Goal: Task Accomplishment & Management: Use online tool/utility

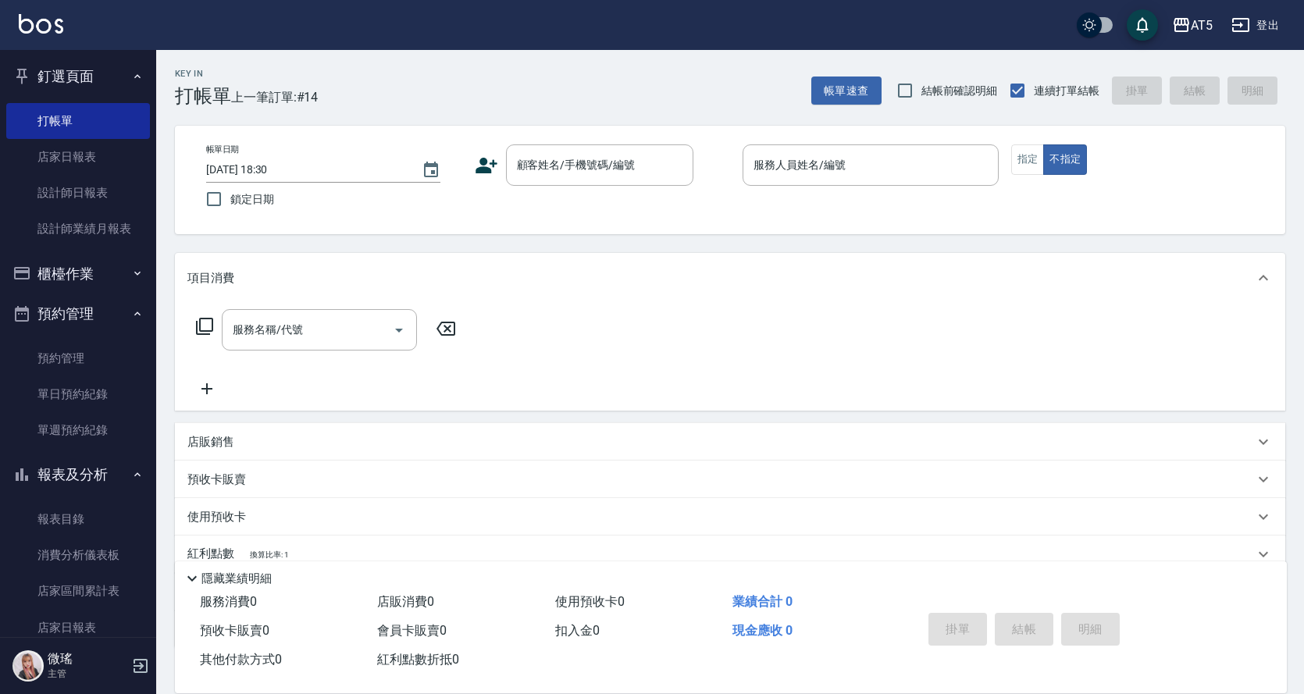
click at [469, 178] on div "帳單日期 [DATE] 18:30 鎖定日期 顧客姓名/手機號碼/編號 顧客姓名/手機號碼/編號 服務人員姓名/編號 服務人員姓名/編號 指定 不指定" at bounding box center [730, 179] width 1073 height 71
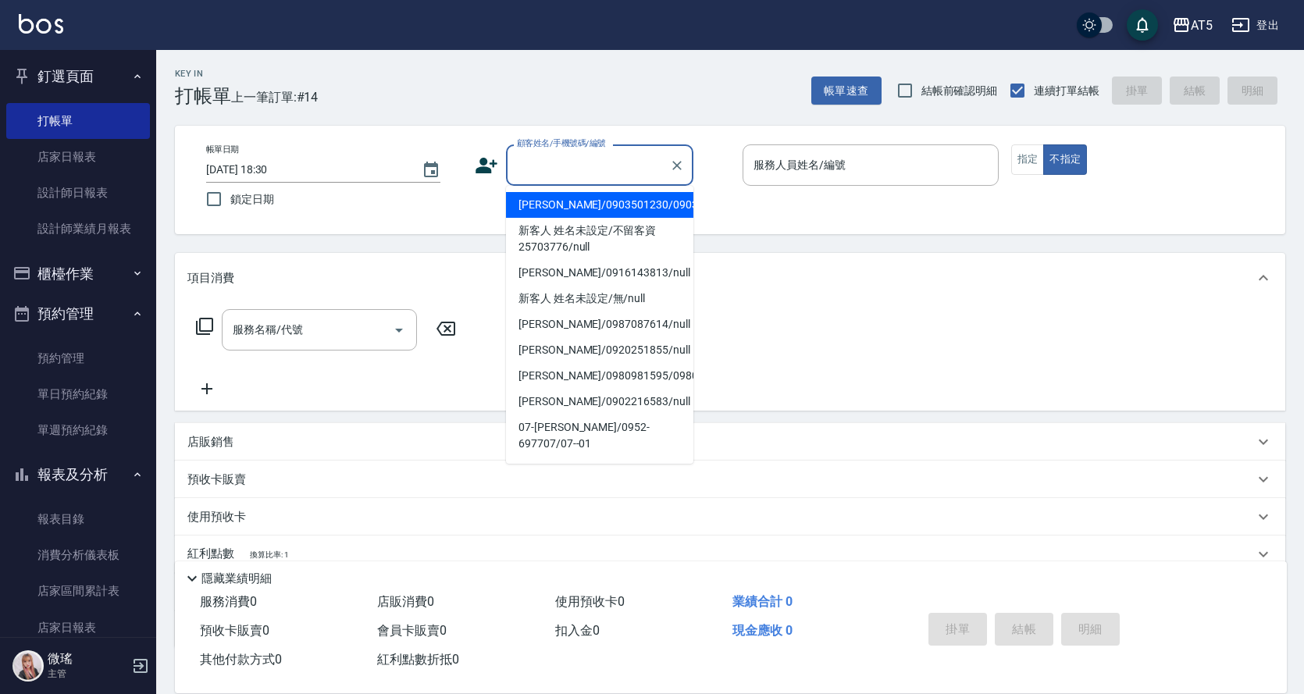
click at [583, 160] on input "顧客姓名/手機號碼/編號" at bounding box center [588, 164] width 150 height 27
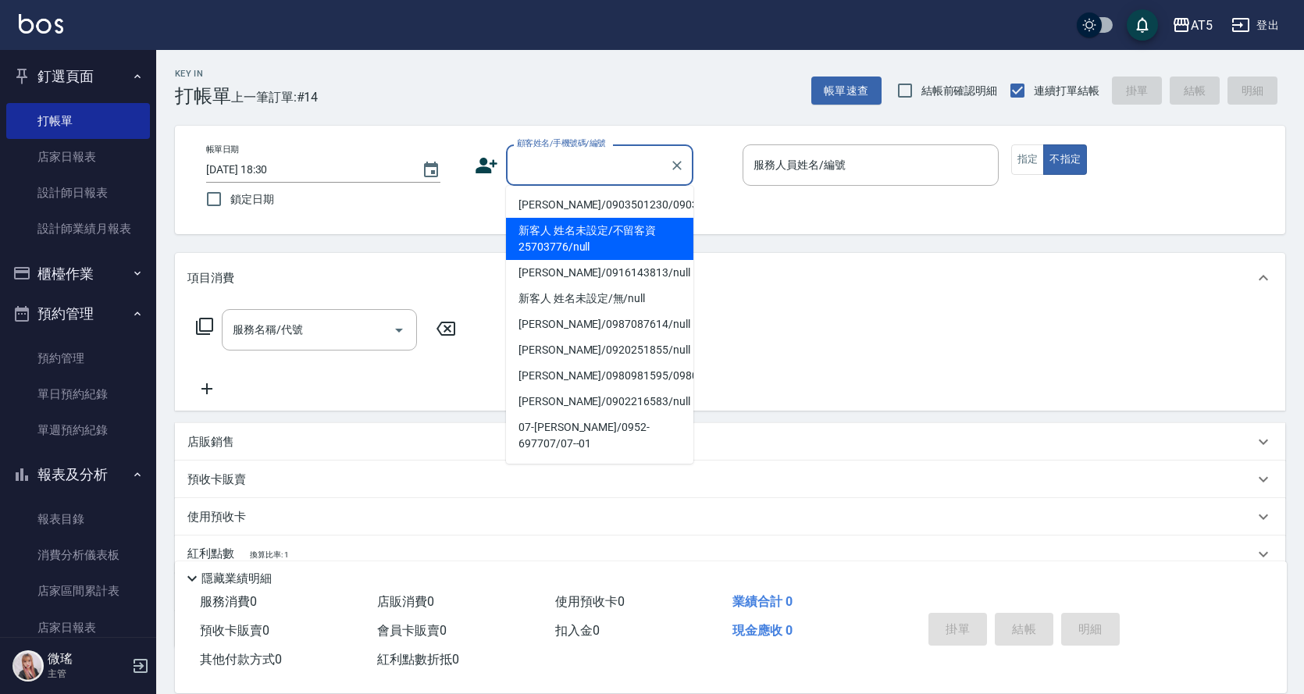
click at [615, 237] on li "新客人 姓名未設定/不留客資25703776/null" at bounding box center [599, 239] width 187 height 42
type input "新客人 姓名未設定/不留客資25703776/null"
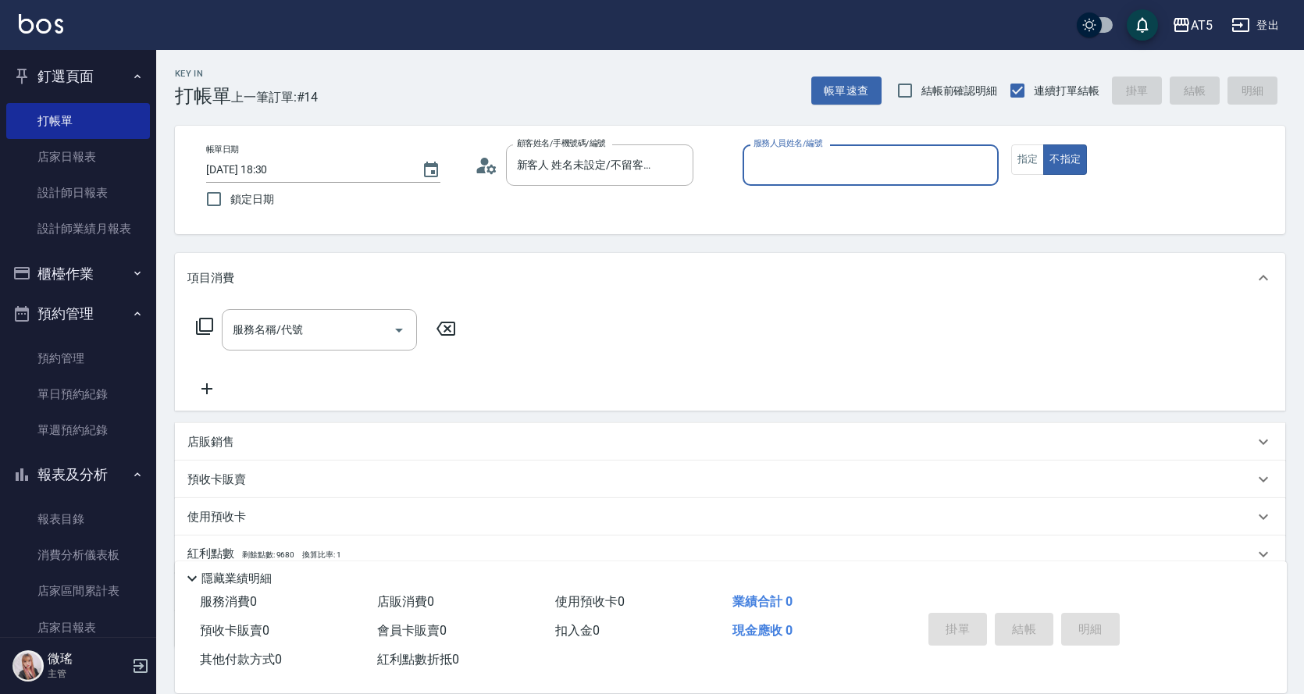
click at [828, 169] on input "服務人員姓名/編號" at bounding box center [871, 164] width 242 height 27
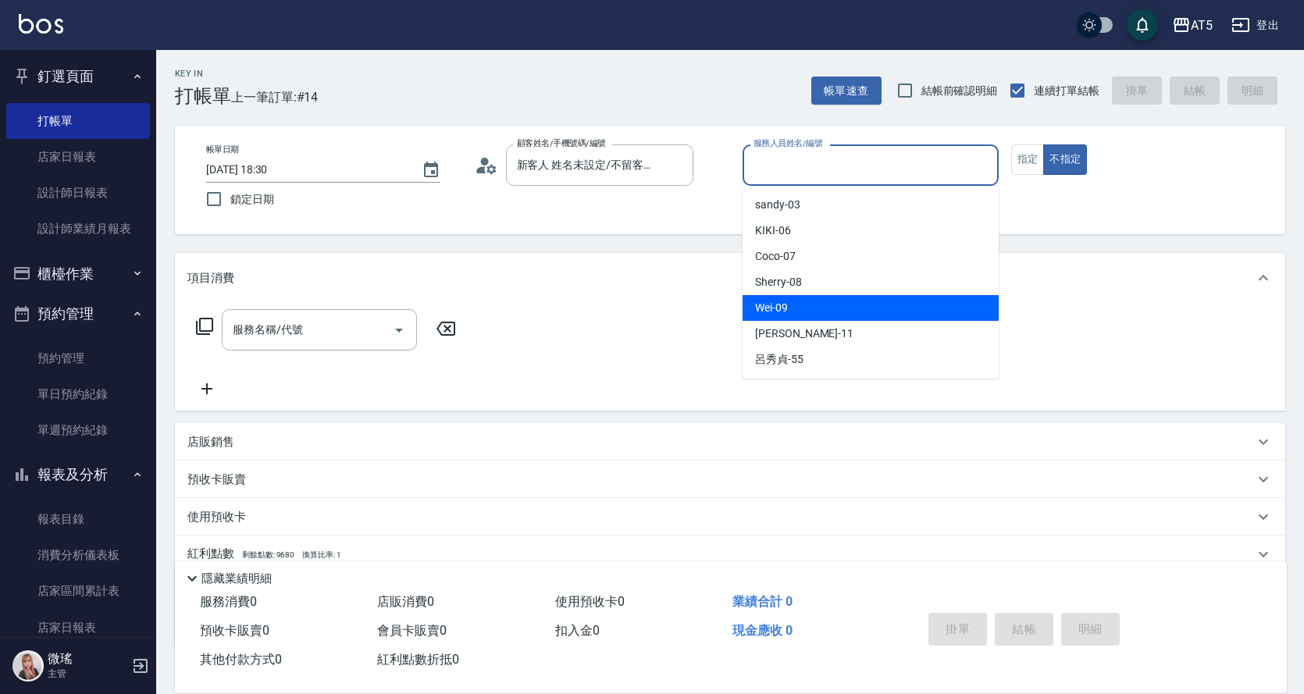
click at [789, 308] on div "Wei -09" at bounding box center [871, 308] width 256 height 26
type input "Wei-09"
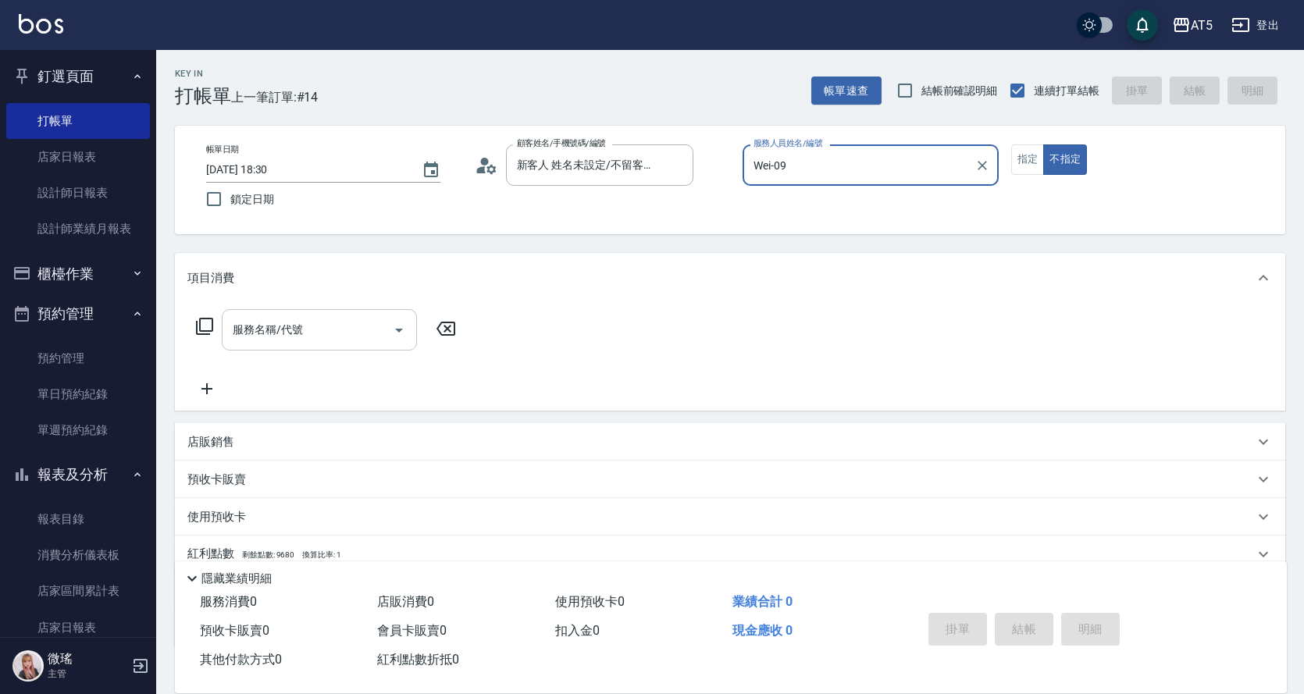
click at [305, 337] on input "服務名稱/代號" at bounding box center [308, 329] width 158 height 27
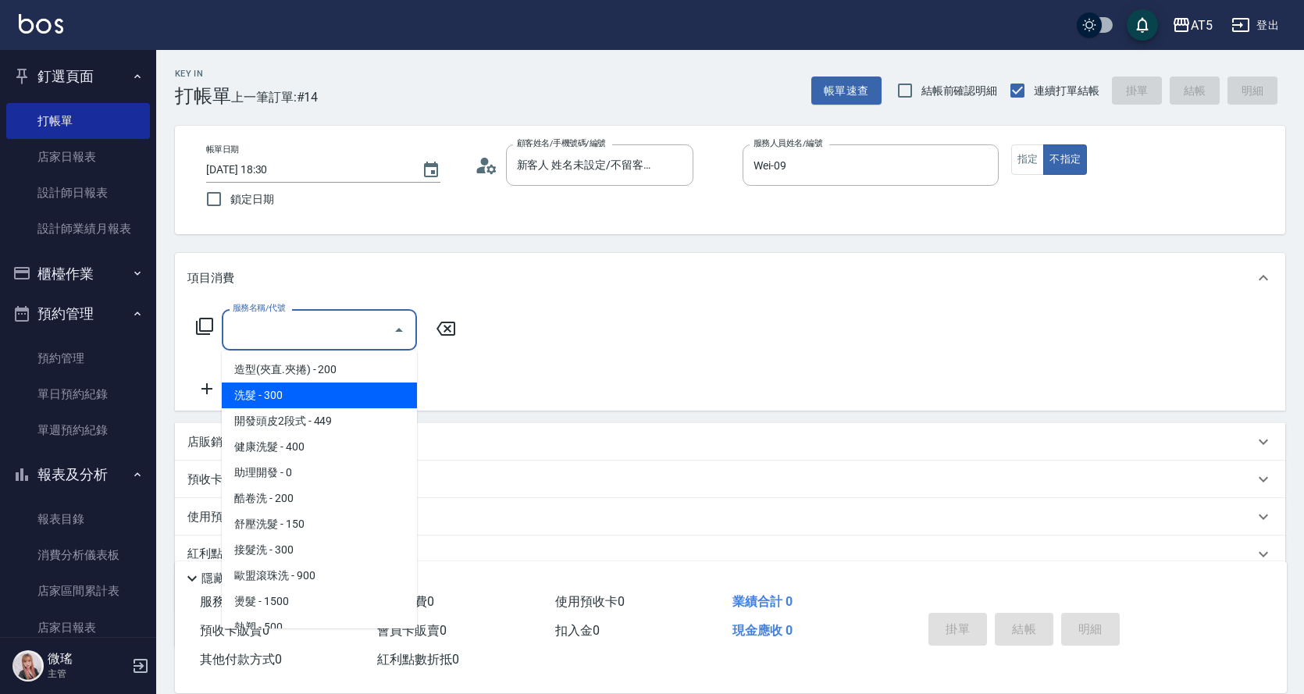
drag, startPoint x: 315, startPoint y: 400, endPoint x: 456, endPoint y: 361, distance: 145.9
click at [315, 399] on span "洗髮 - 300" at bounding box center [319, 396] width 195 height 26
type input "洗髮(201)"
type input "30"
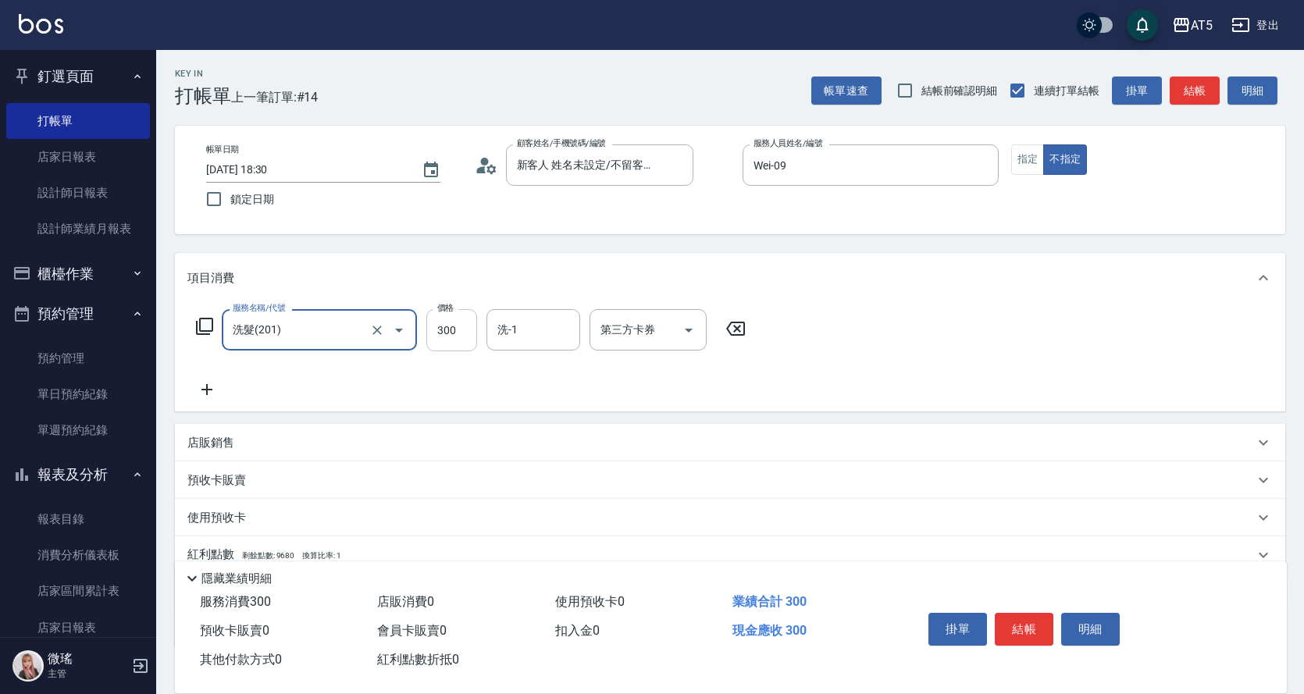
click at [450, 322] on input "300" at bounding box center [451, 330] width 51 height 42
type input "3"
type input "0"
type input "32"
type input "30"
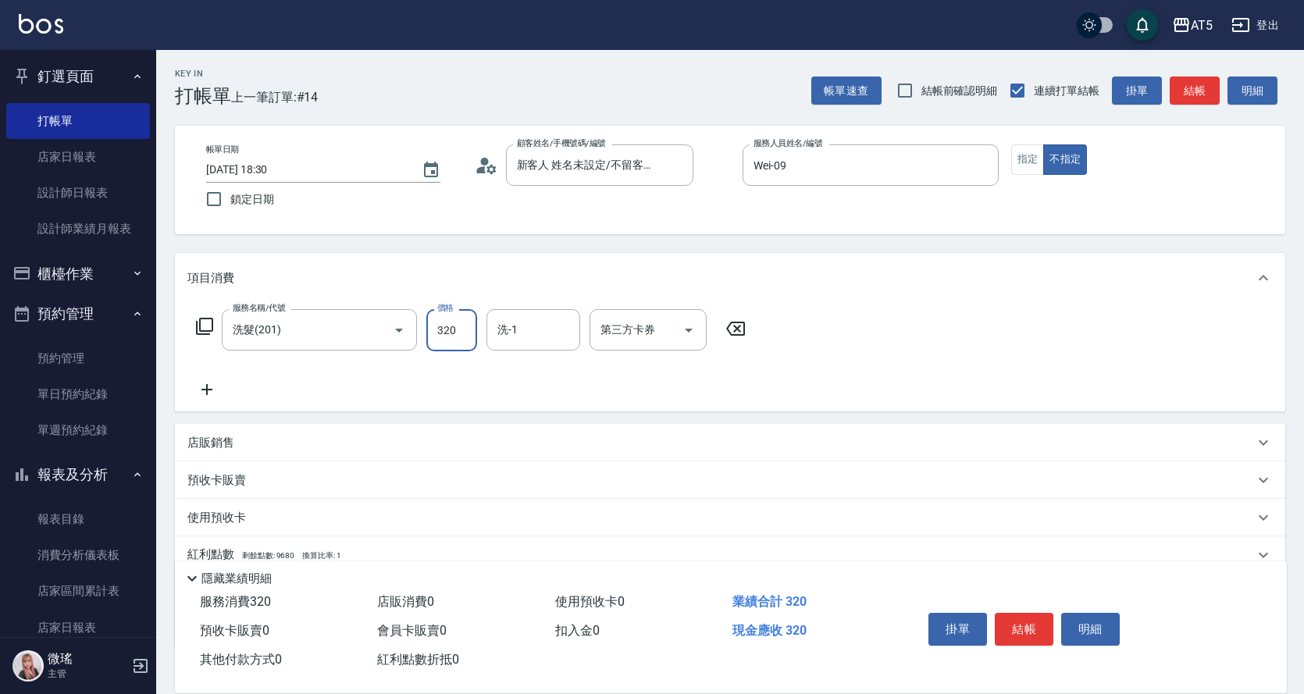
type input "320"
click at [1024, 381] on div "服務名稱/代號 洗髮(201) 服務名稱/代號 價格 320 價格 洗-1 洗-1 第三方卡券 第三方卡券" at bounding box center [730, 357] width 1110 height 109
drag, startPoint x: 1021, startPoint y: 640, endPoint x: 1029, endPoint y: 629, distance: 12.8
click at [1028, 634] on div "掛單 結帳 明細" at bounding box center [1024, 631] width 204 height 49
click at [1030, 627] on button "結帳" at bounding box center [1024, 629] width 59 height 33
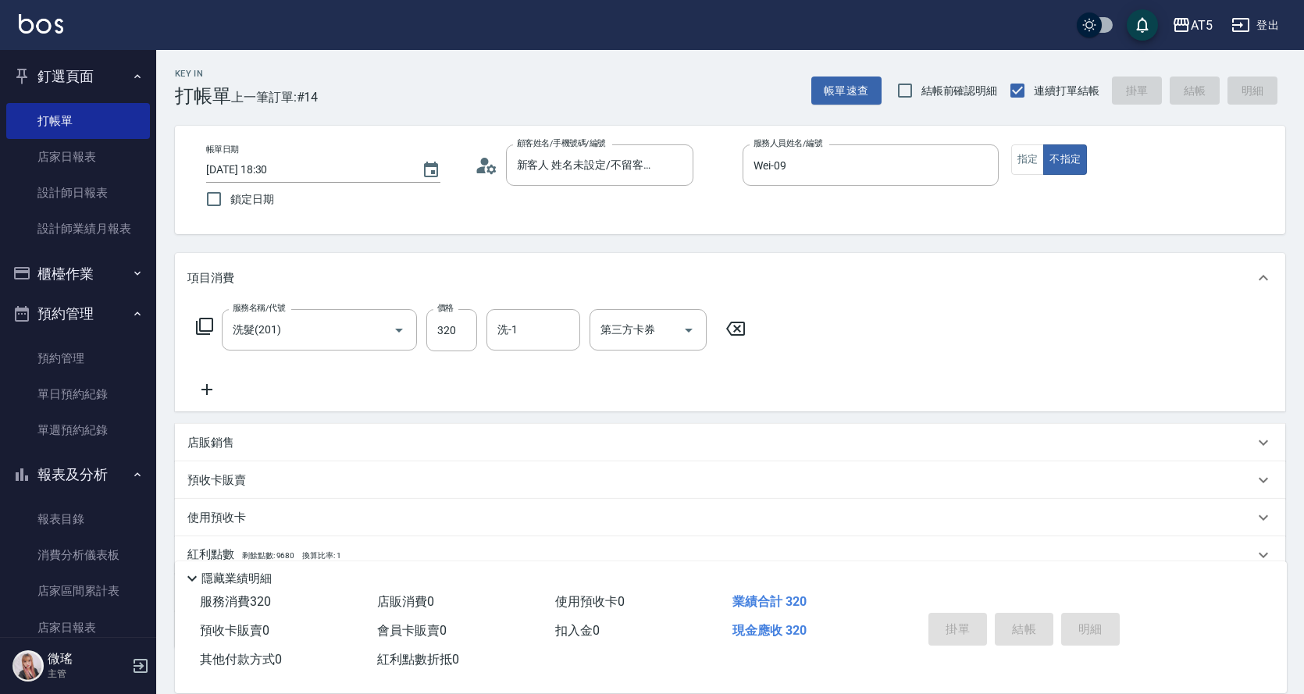
type input "[DATE] 19:12"
type input "0"
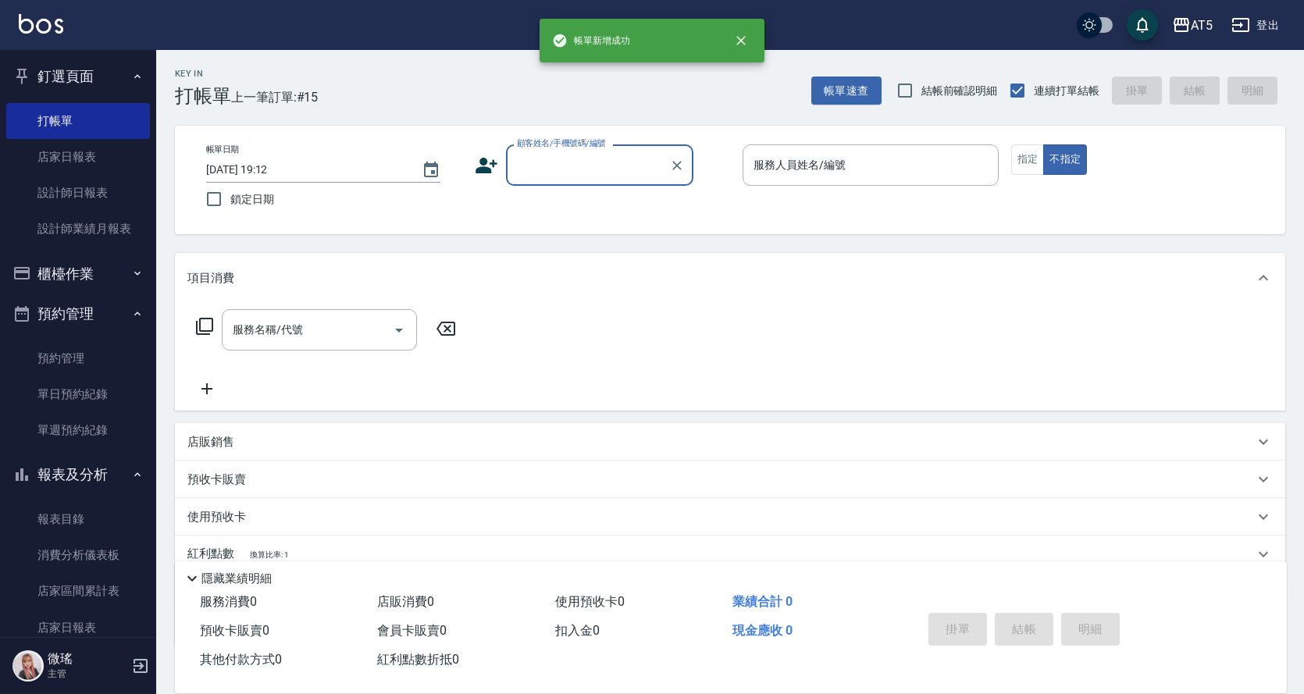
click at [75, 269] on button "櫃檯作業" at bounding box center [78, 274] width 144 height 41
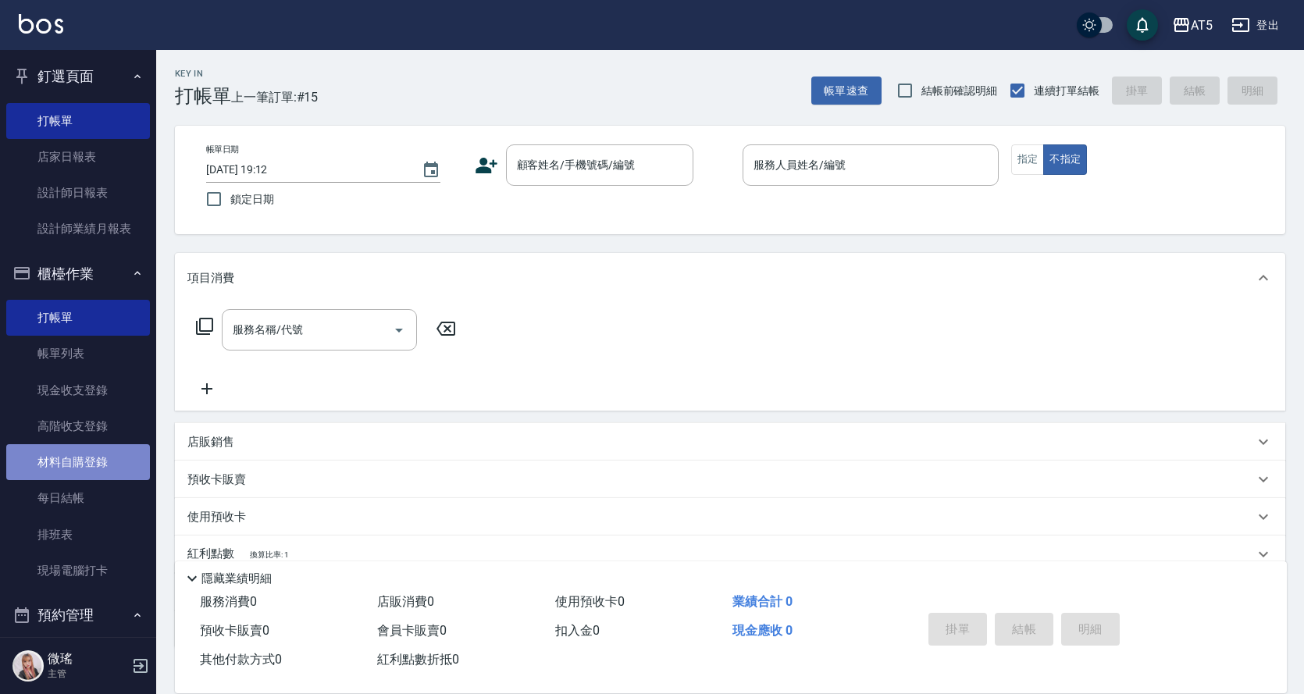
click at [90, 467] on link "材料自購登錄" at bounding box center [78, 462] width 144 height 36
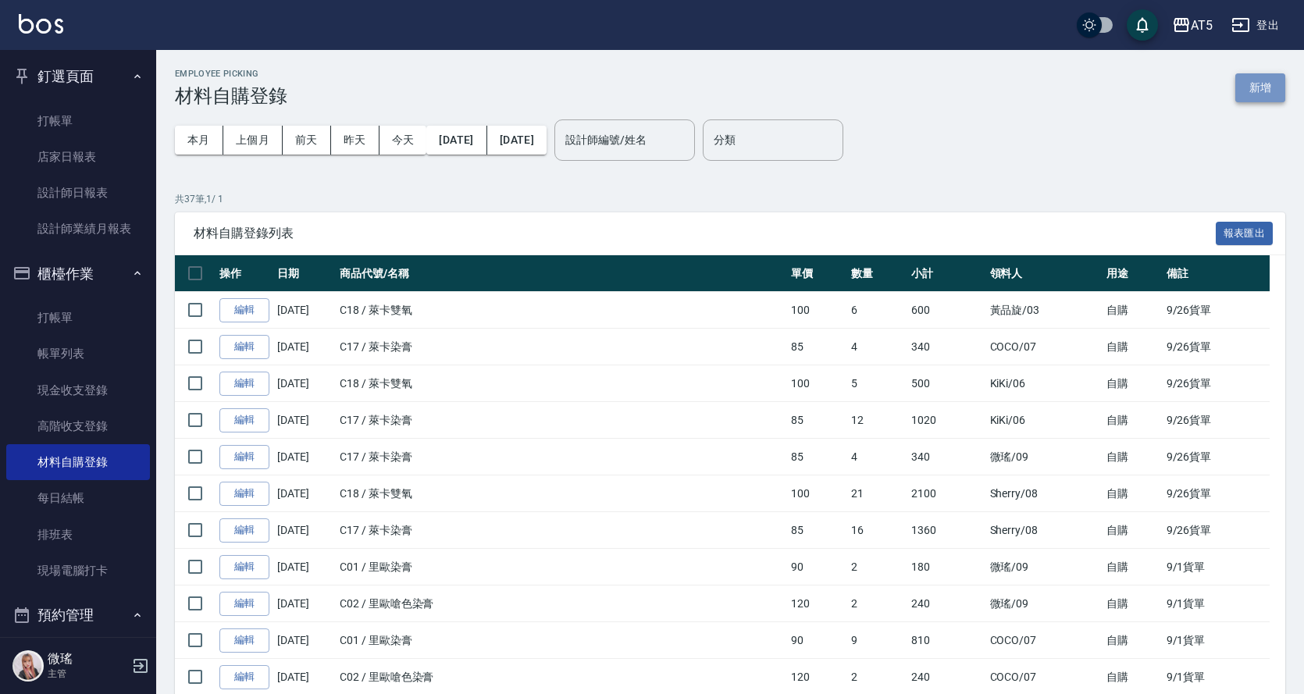
click at [1255, 81] on button "新增" at bounding box center [1260, 87] width 50 height 29
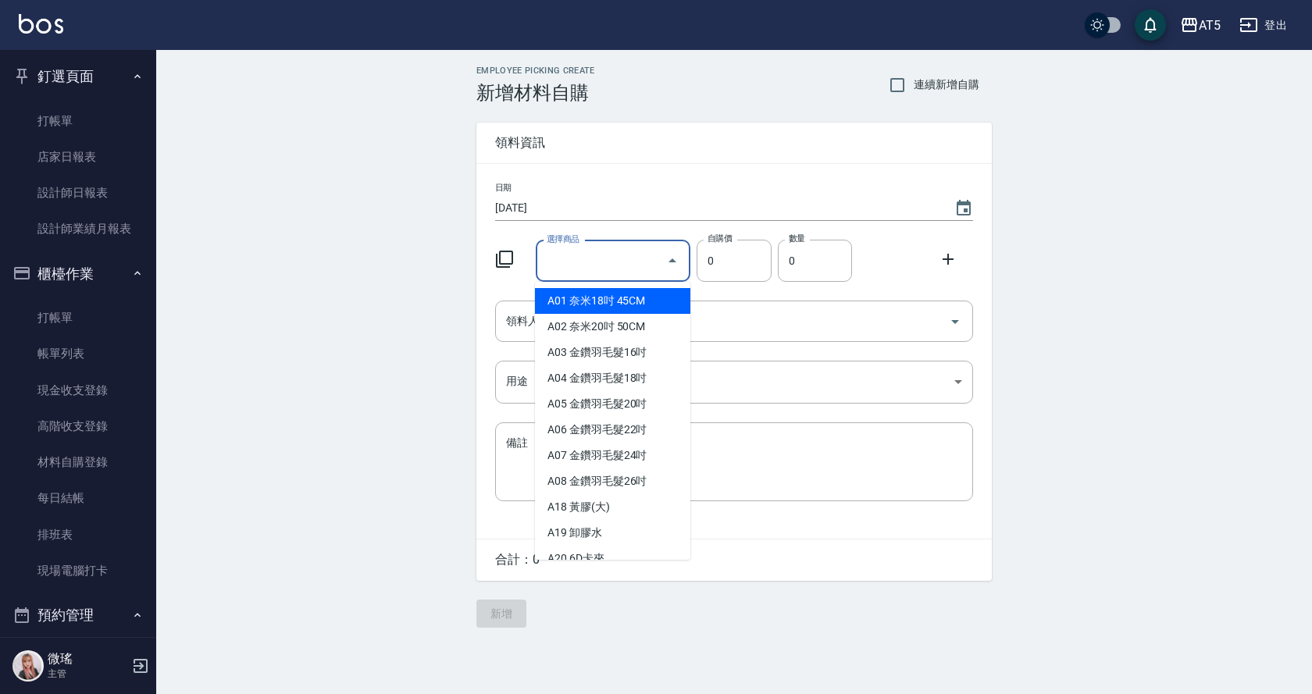
click at [607, 250] on input "選擇商品" at bounding box center [602, 261] width 118 height 27
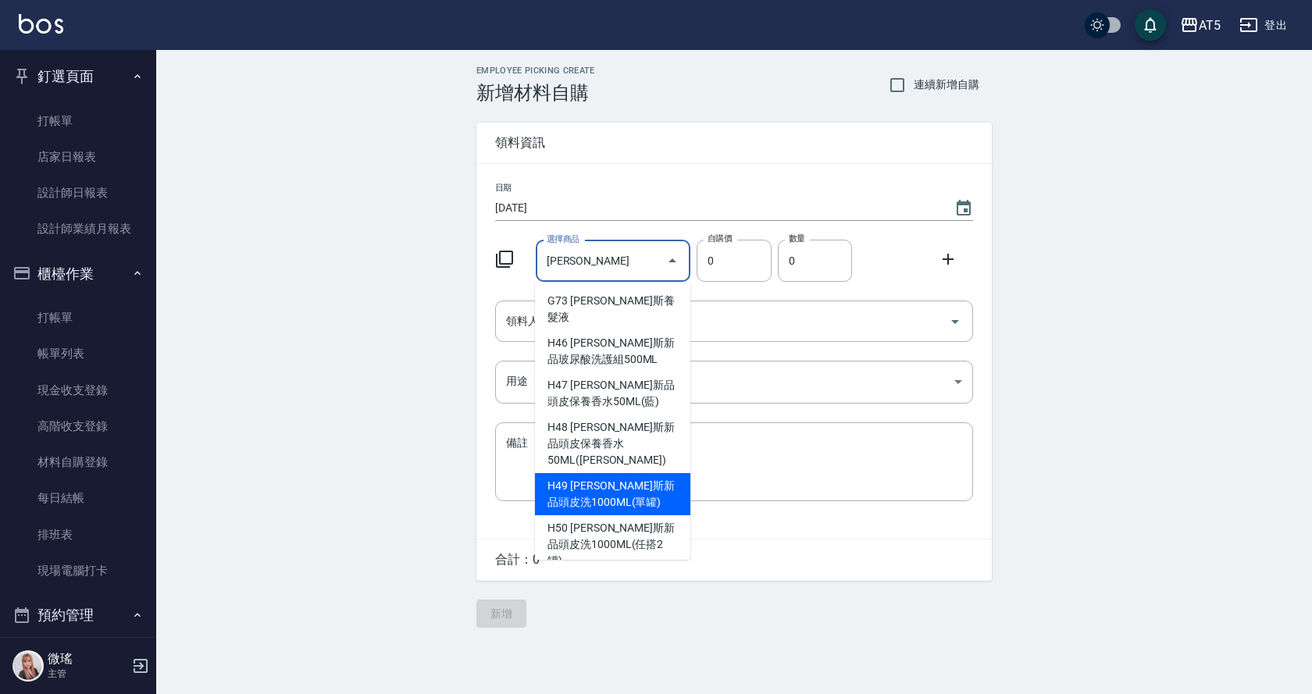
click at [629, 479] on li "H49 [PERSON_NAME]斯新品頭皮洗1000ML(單罐)" at bounding box center [612, 494] width 155 height 42
type input "[PERSON_NAME]斯新品頭皮洗1000ML(單罐)"
type input "350"
type input "1"
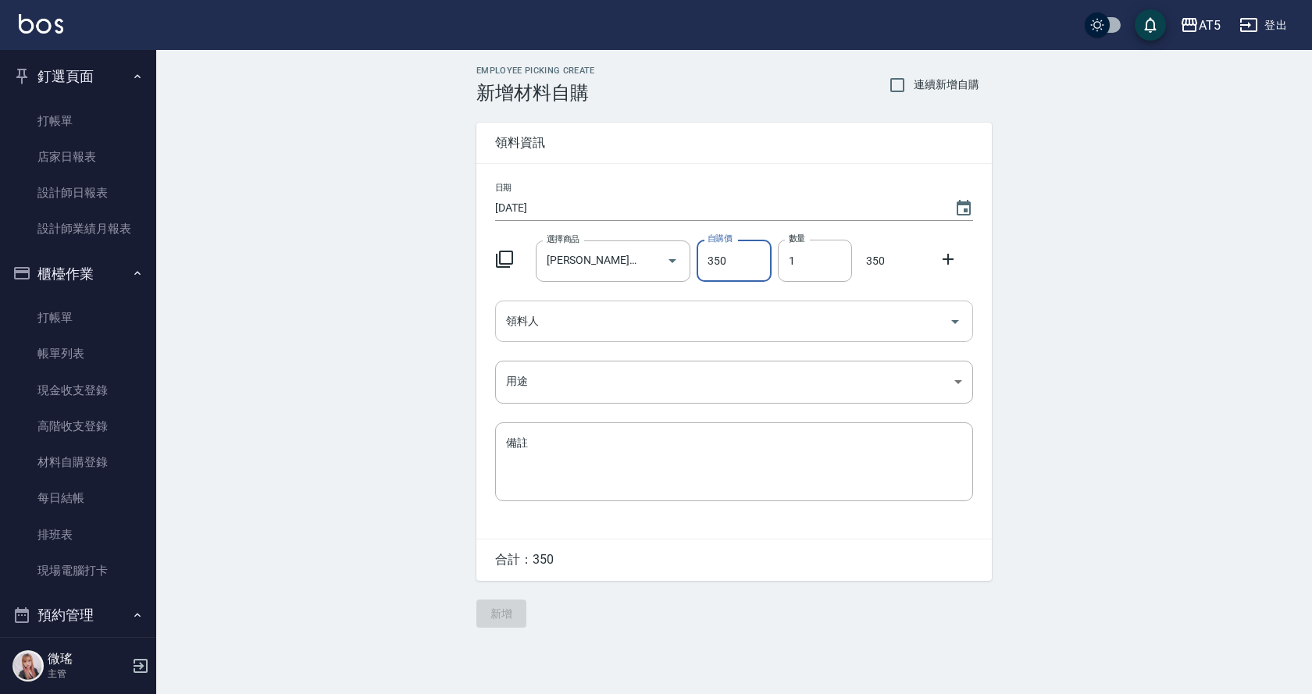
click at [676, 322] on input "領料人" at bounding box center [722, 321] width 440 height 27
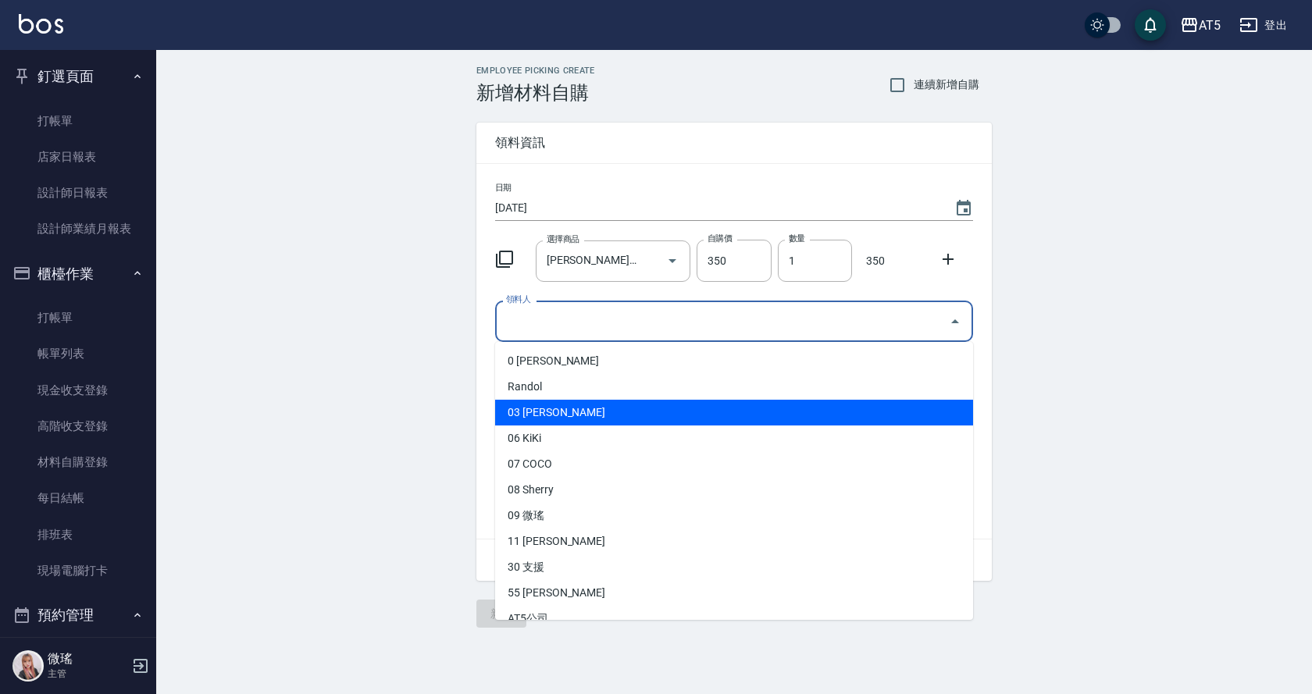
click at [548, 410] on li "03 [PERSON_NAME]" at bounding box center [734, 413] width 478 height 26
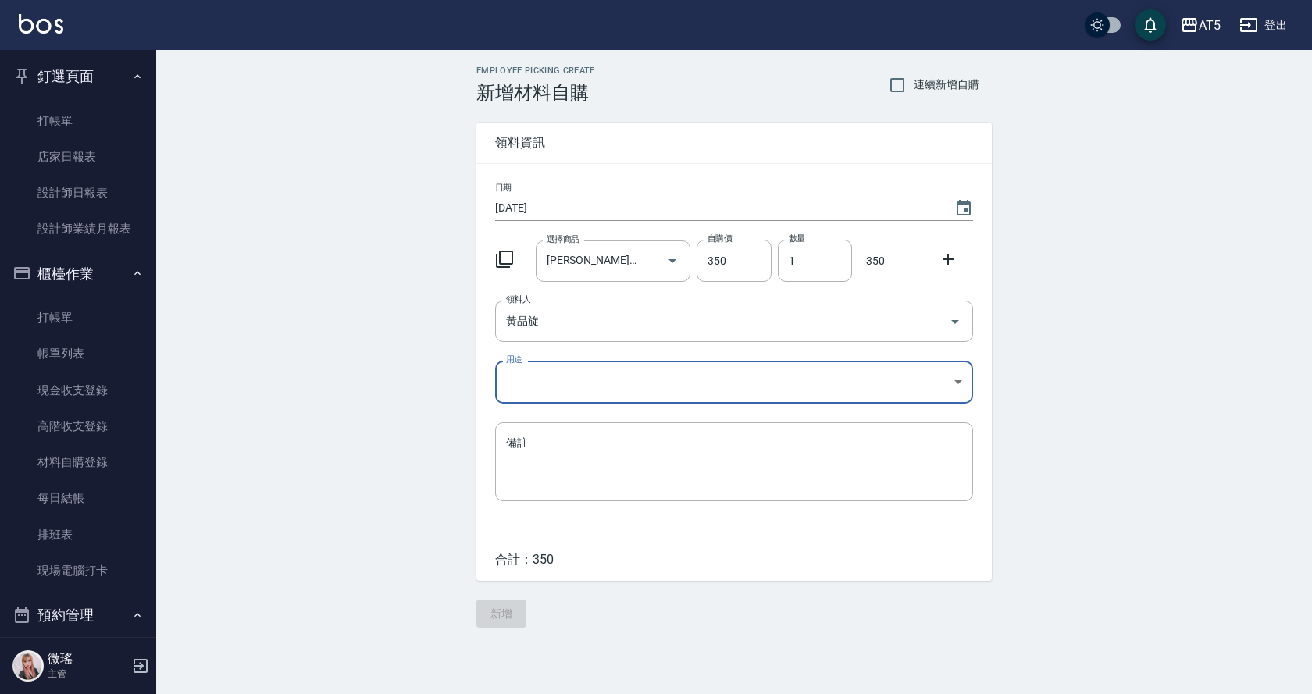
type input "黃品旋"
click at [526, 384] on body "AT5 登出 釘選頁面 打帳單 店家日報表 設計師日報表 設計師業績月報表 櫃檯作業 打帳單 帳單列表 現金收支登錄 高階收支登錄 材料自購登錄 每日結帳 排…" at bounding box center [656, 347] width 1312 height 694
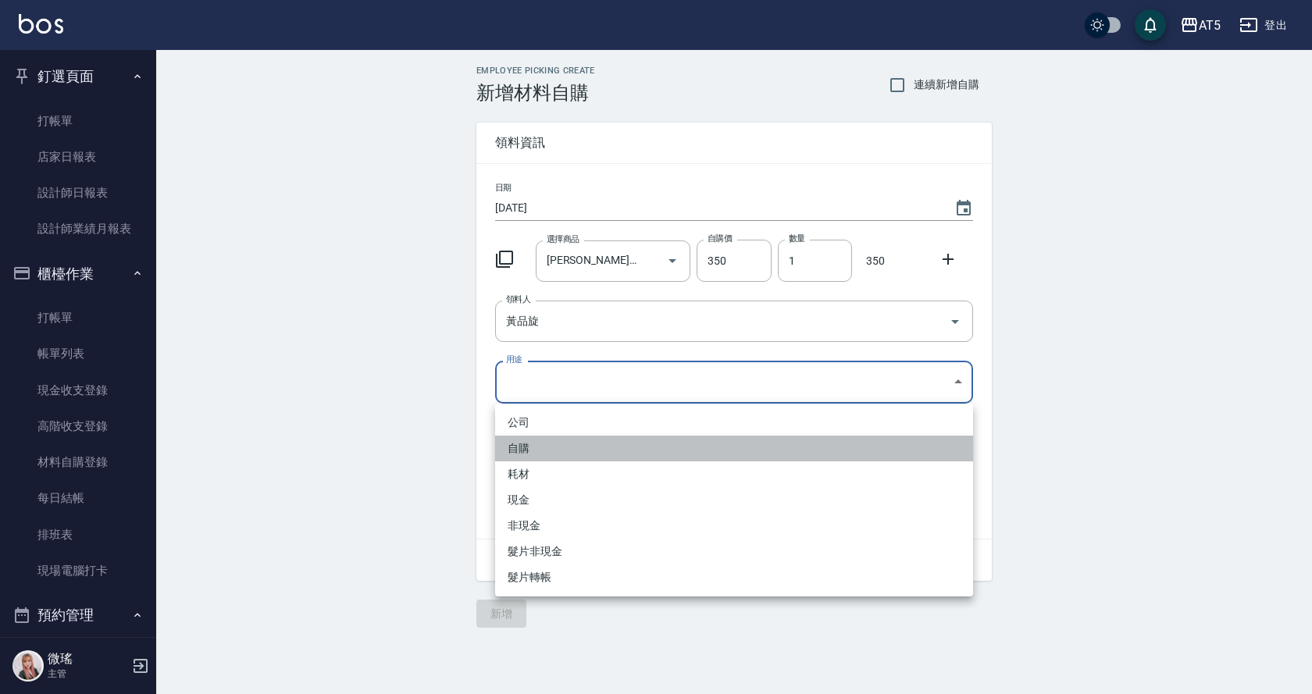
click at [559, 447] on li "自購" at bounding box center [734, 449] width 478 height 26
type input "自購"
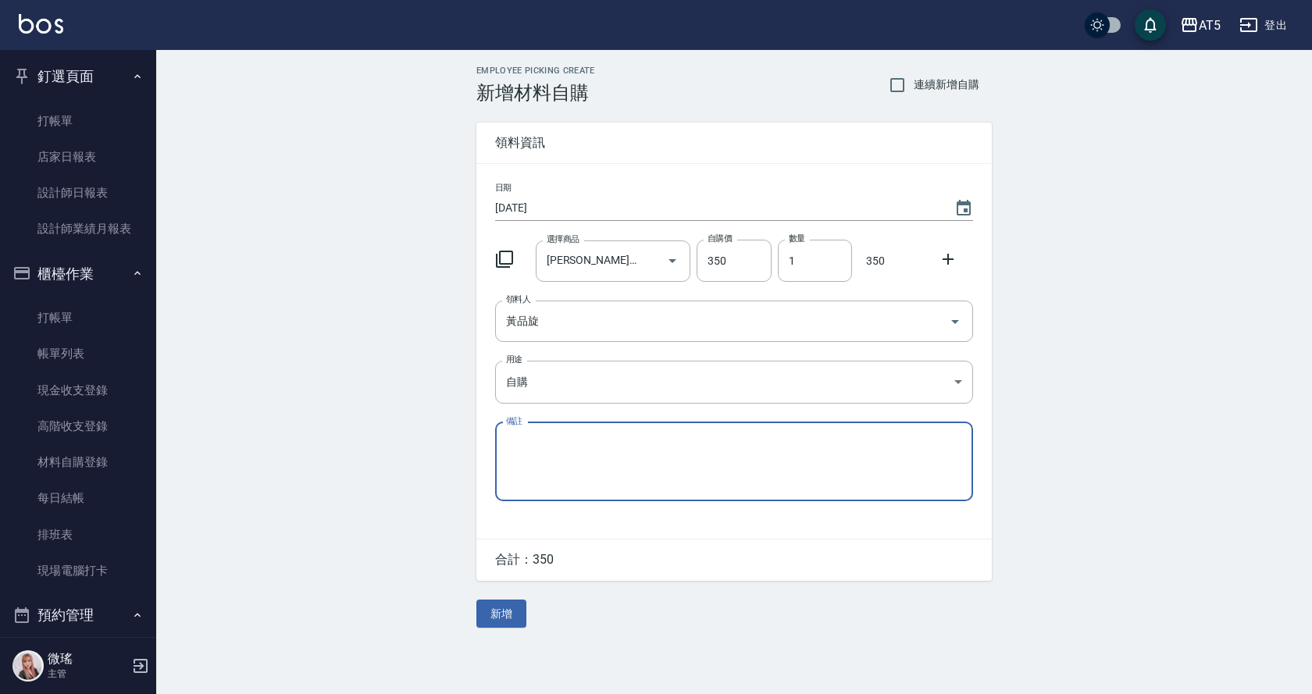
click at [553, 472] on textarea "備註" at bounding box center [734, 461] width 456 height 53
type textarea "c"
type textarea "黃"
click at [512, 614] on button "新增" at bounding box center [501, 614] width 50 height 29
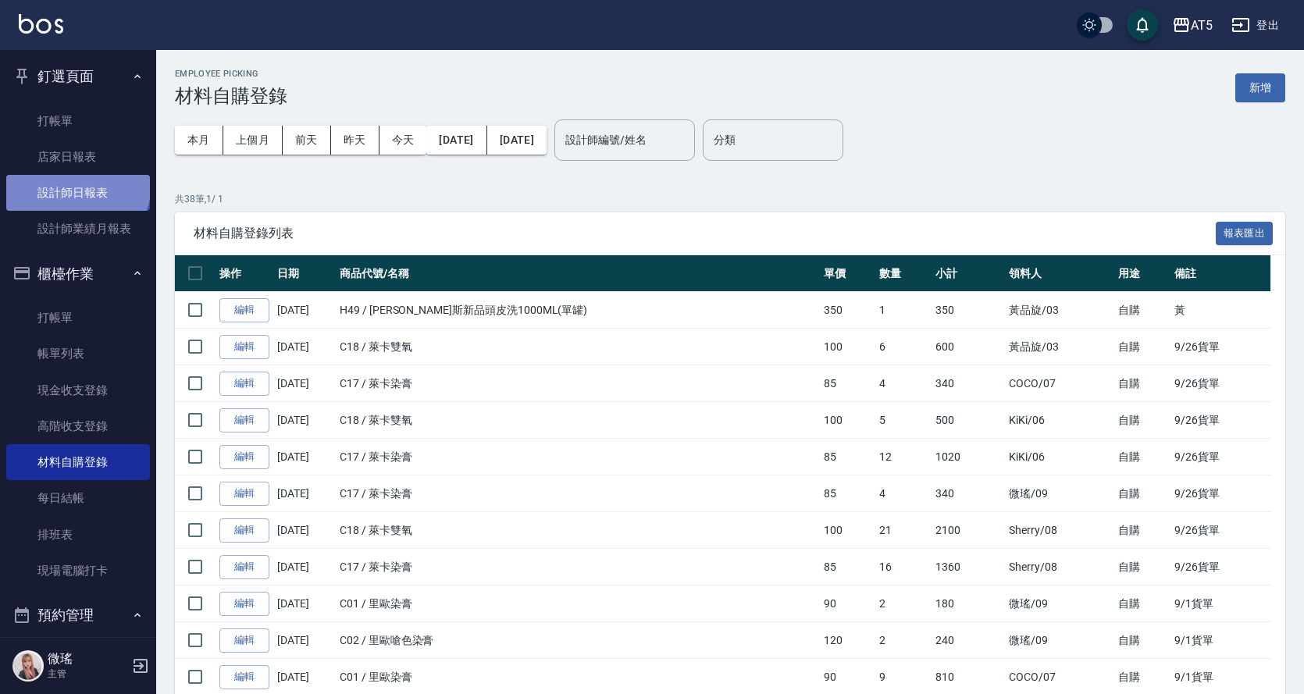
click at [76, 187] on link "設計師日報表" at bounding box center [78, 193] width 144 height 36
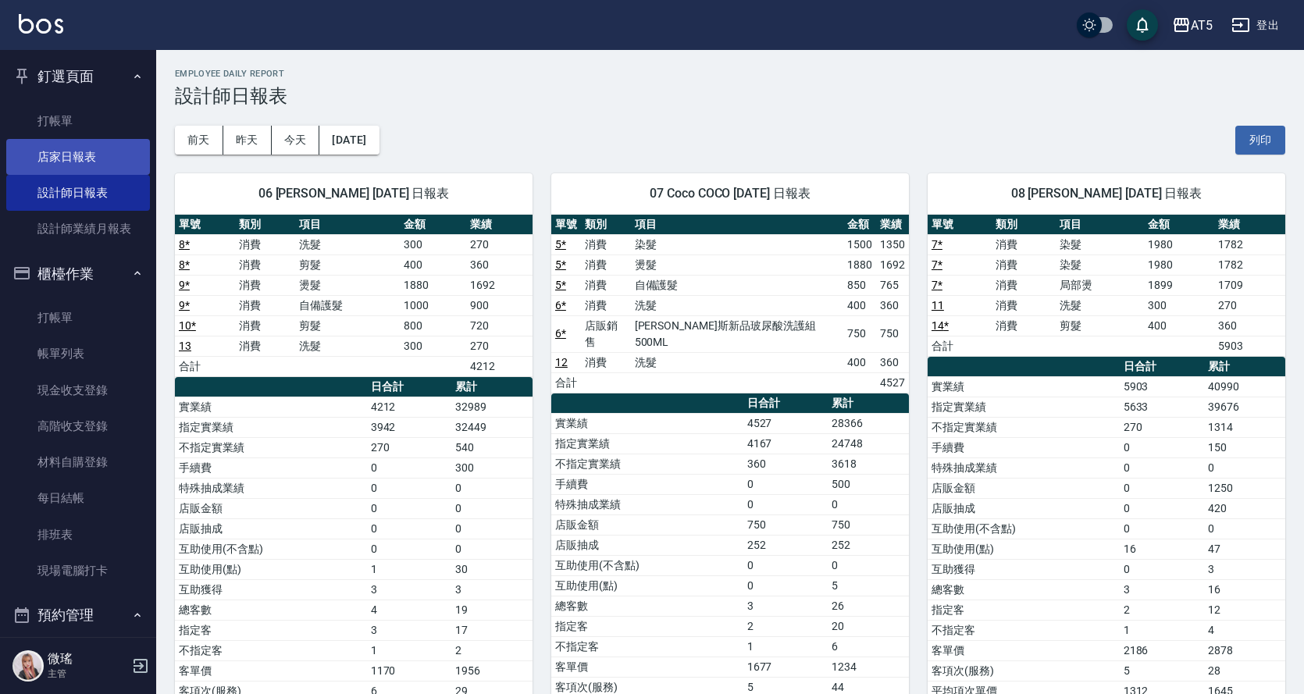
click at [80, 161] on link "店家日報表" at bounding box center [78, 157] width 144 height 36
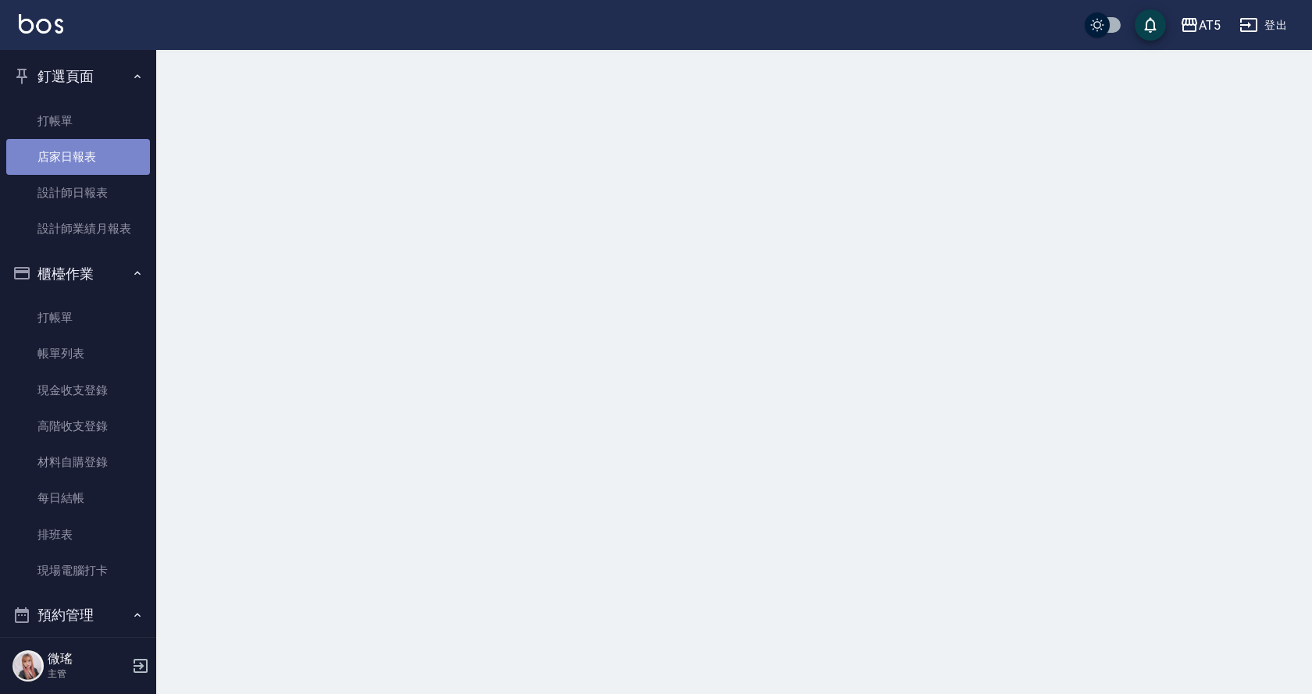
click at [80, 161] on link "店家日報表" at bounding box center [78, 157] width 144 height 36
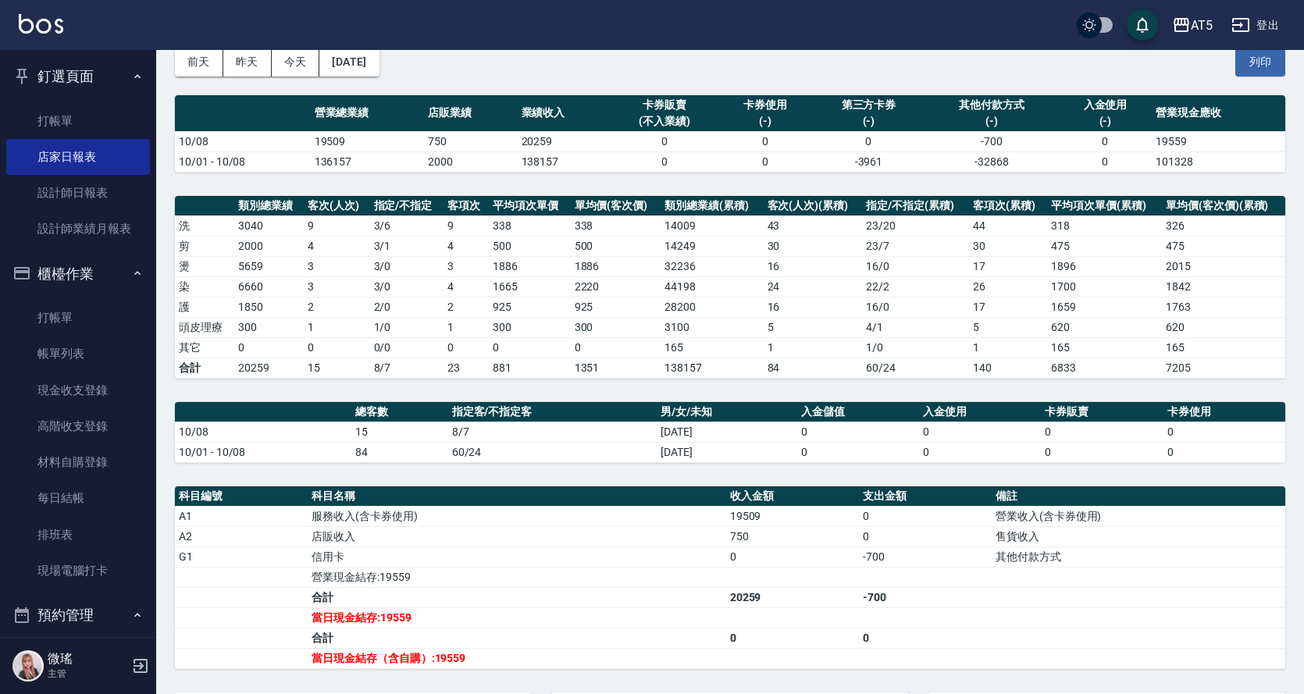
scroll to position [298, 0]
